Goal: Answer question/provide support

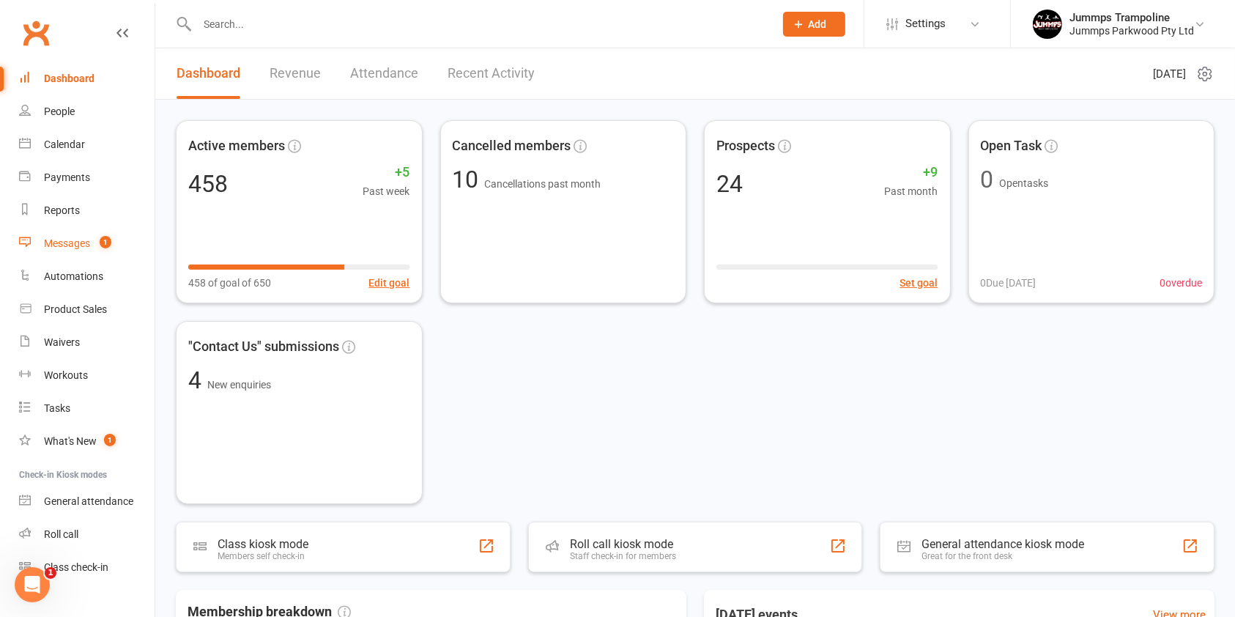
click at [88, 233] on link "Messages 1" at bounding box center [86, 243] width 135 height 33
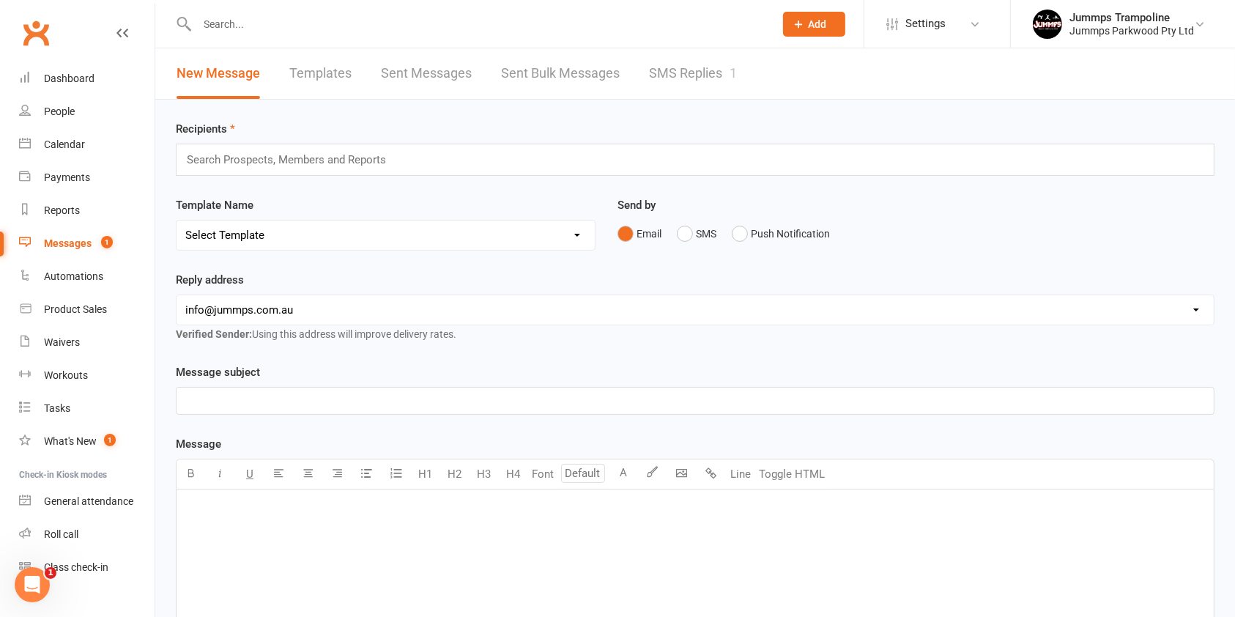
click at [698, 69] on link "SMS Replies 1" at bounding box center [693, 73] width 88 height 51
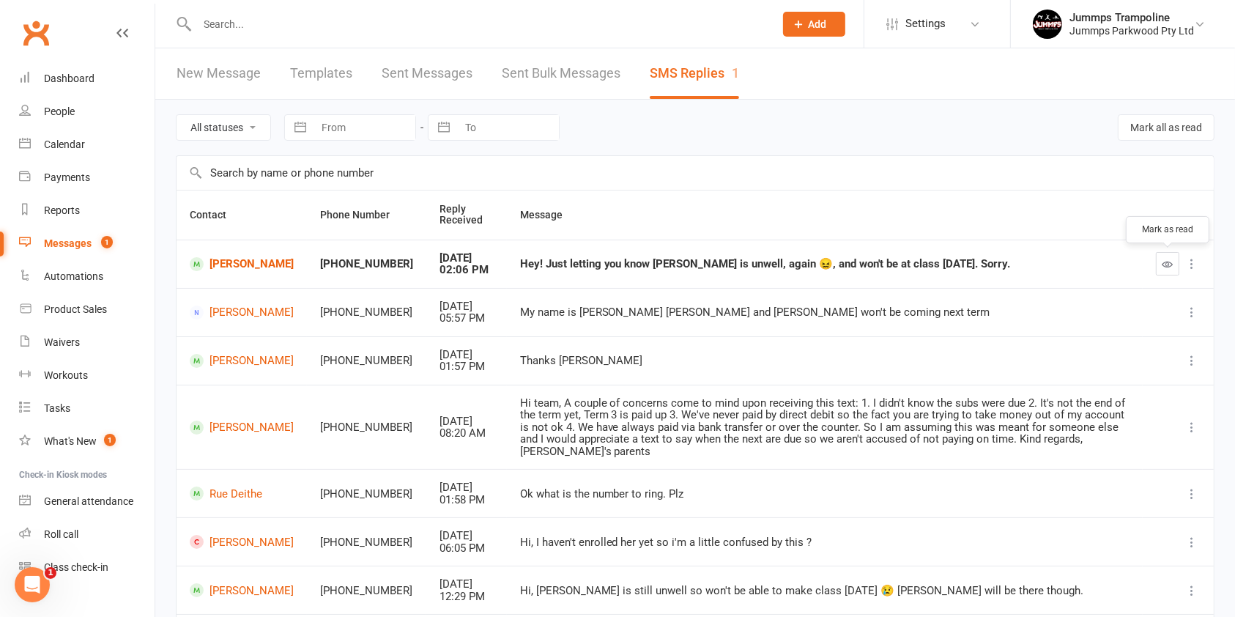
click at [1166, 262] on icon "button" at bounding box center [1167, 264] width 11 height 11
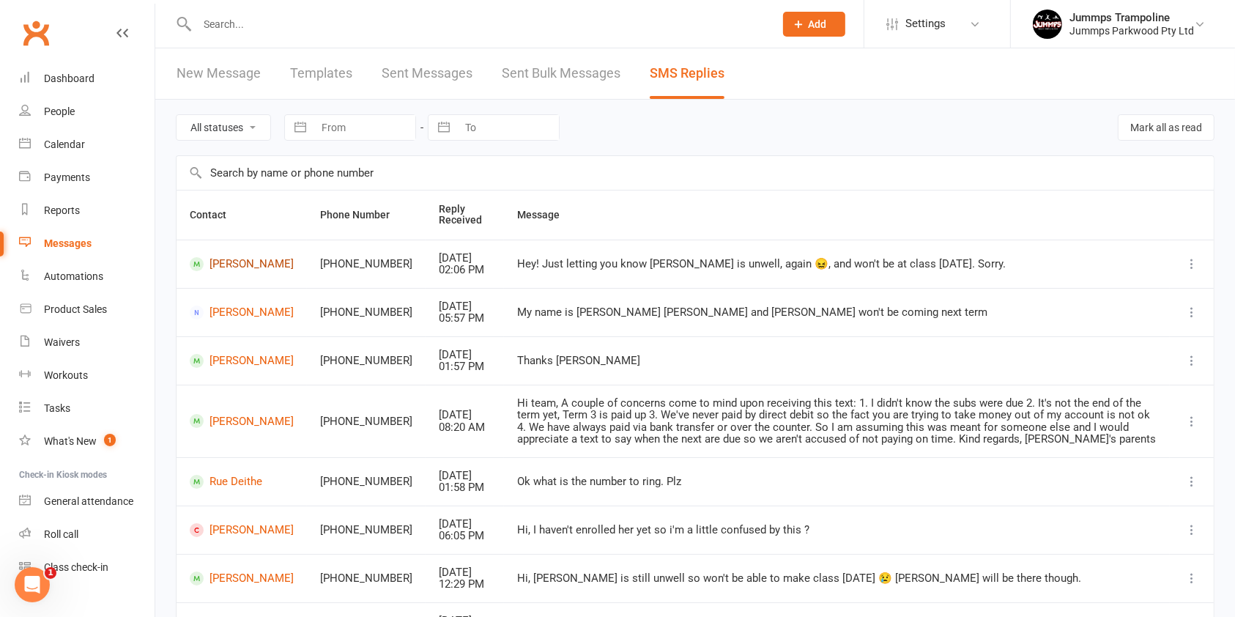
click at [222, 267] on link "[PERSON_NAME]" at bounding box center [242, 264] width 104 height 14
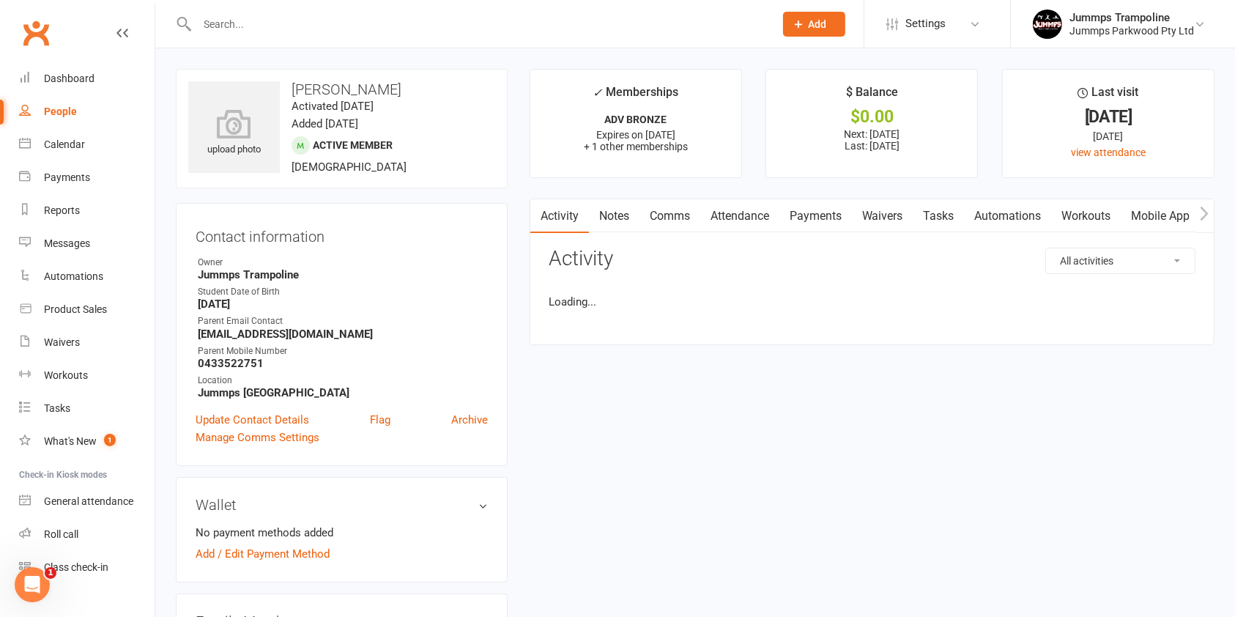
click at [732, 210] on link "Attendance" at bounding box center [739, 216] width 79 height 34
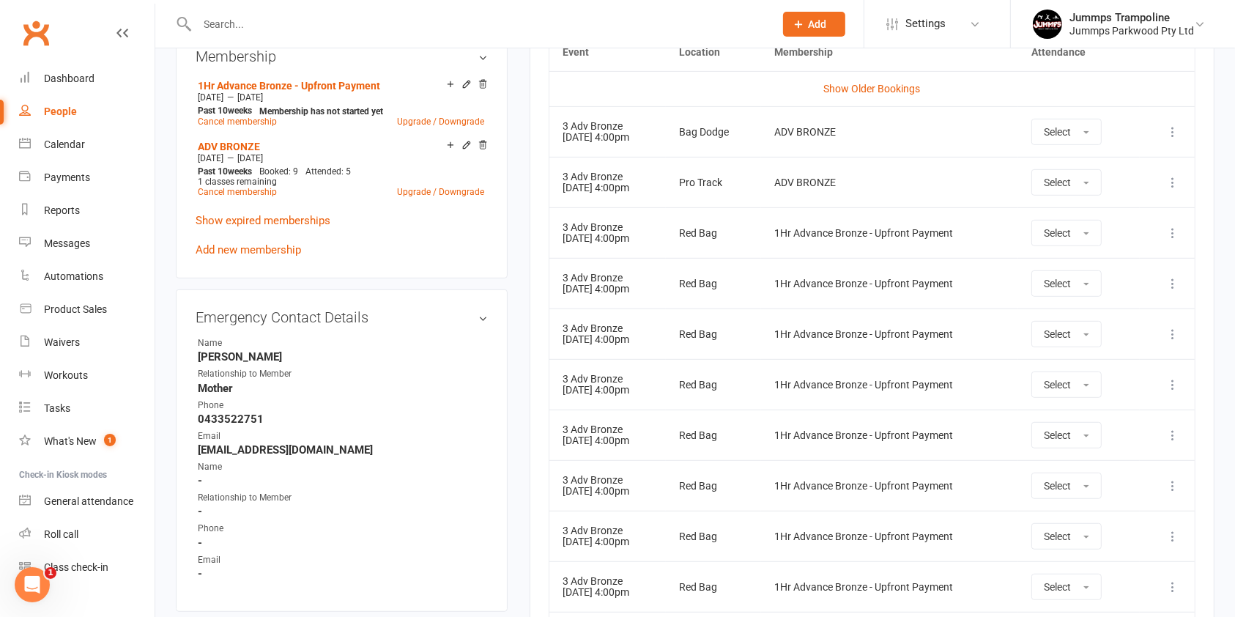
scroll to position [781, 0]
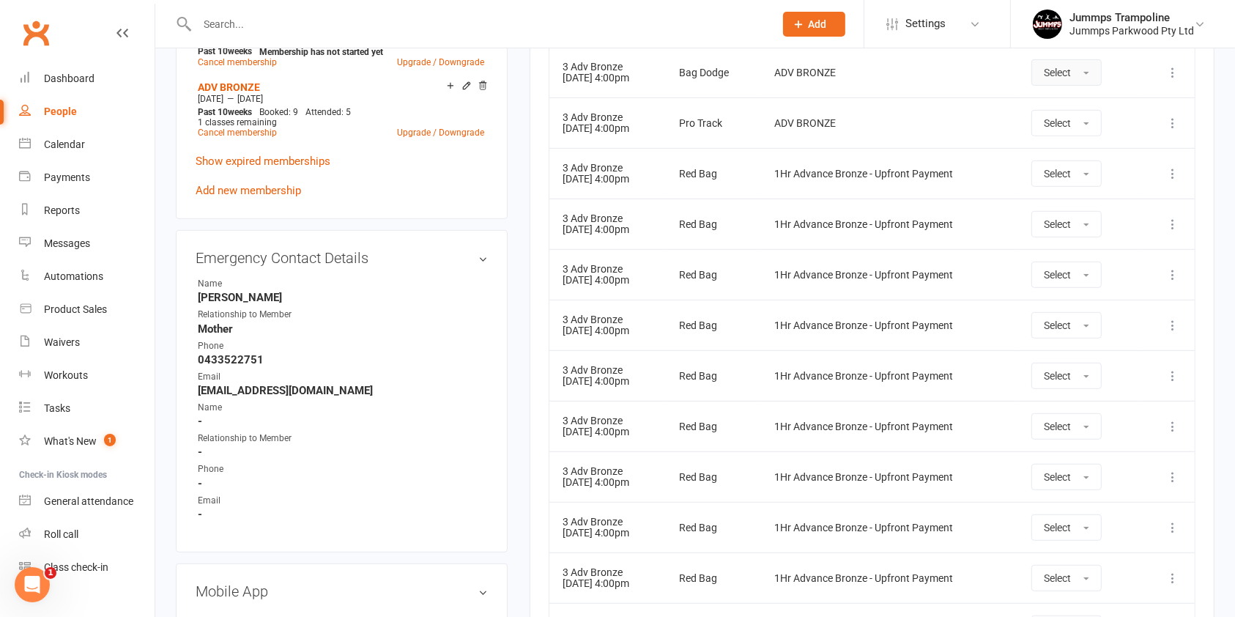
click at [1102, 68] on button "Select" at bounding box center [1066, 72] width 70 height 26
click at [1090, 131] on link "Absent" at bounding box center [1104, 134] width 145 height 29
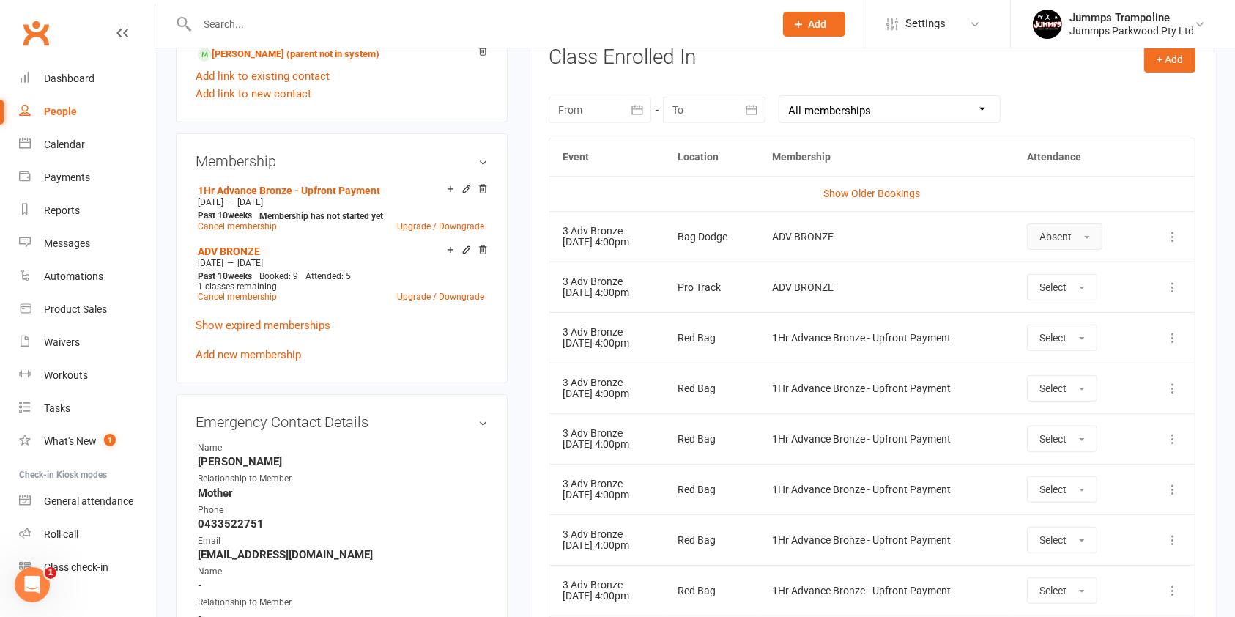
scroll to position [488, 0]
